Goal: Navigation & Orientation: Go to known website

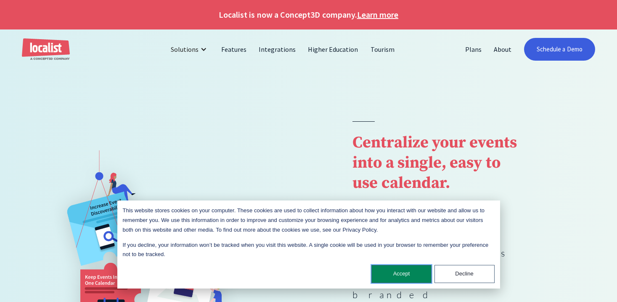
click at [402, 282] on button "Accept" at bounding box center [401, 274] width 60 height 18
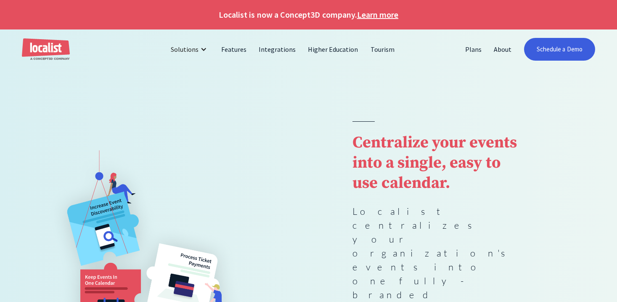
click at [41, 50] on img "home" at bounding box center [46, 49] width 48 height 22
